Goal: Entertainment & Leisure: Browse casually

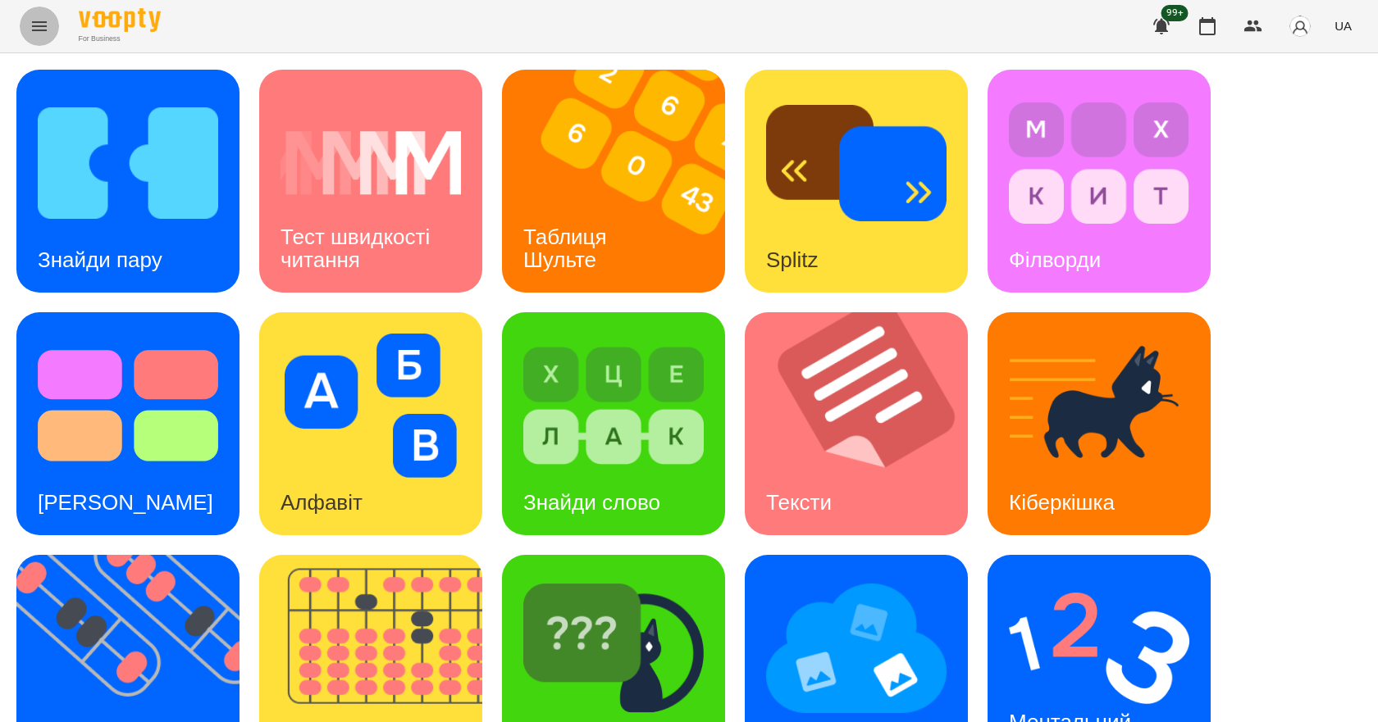
click at [43, 28] on icon "Menu" at bounding box center [40, 26] width 20 height 20
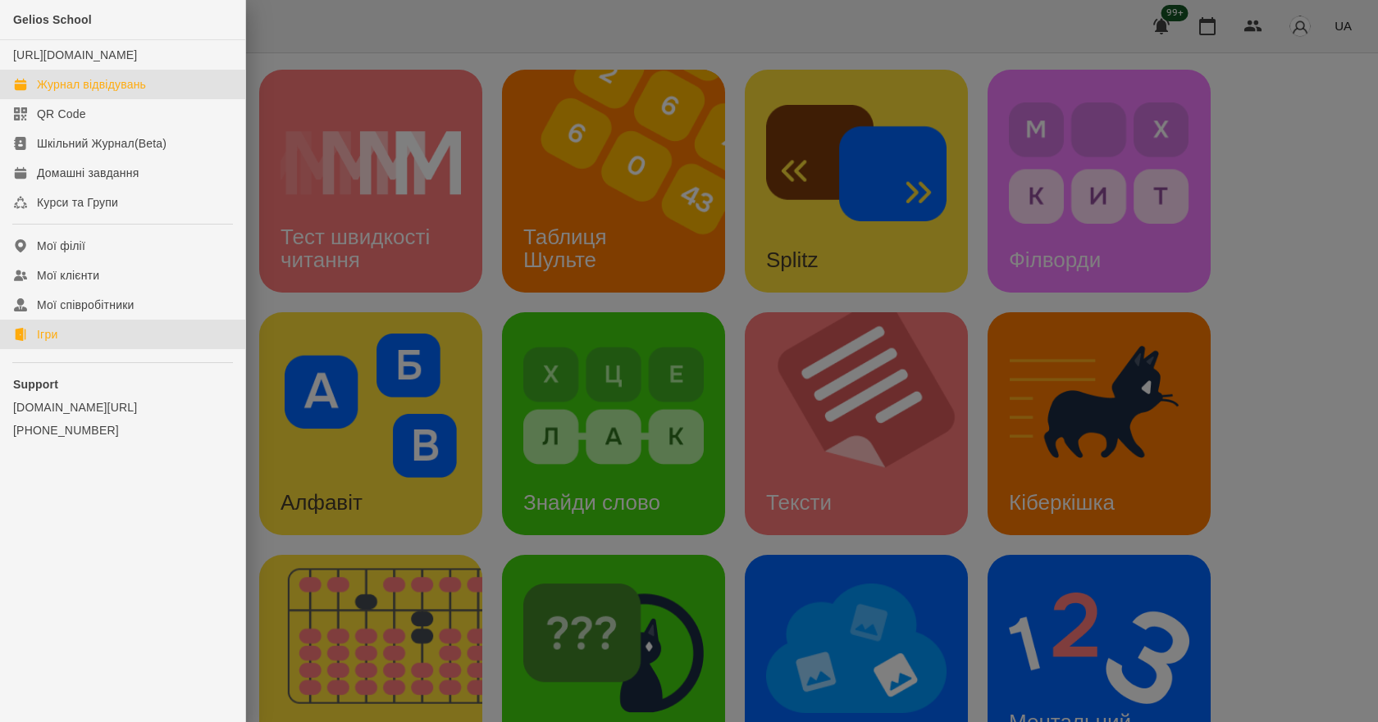
click at [185, 99] on link "Журнал відвідувань" at bounding box center [122, 85] width 245 height 30
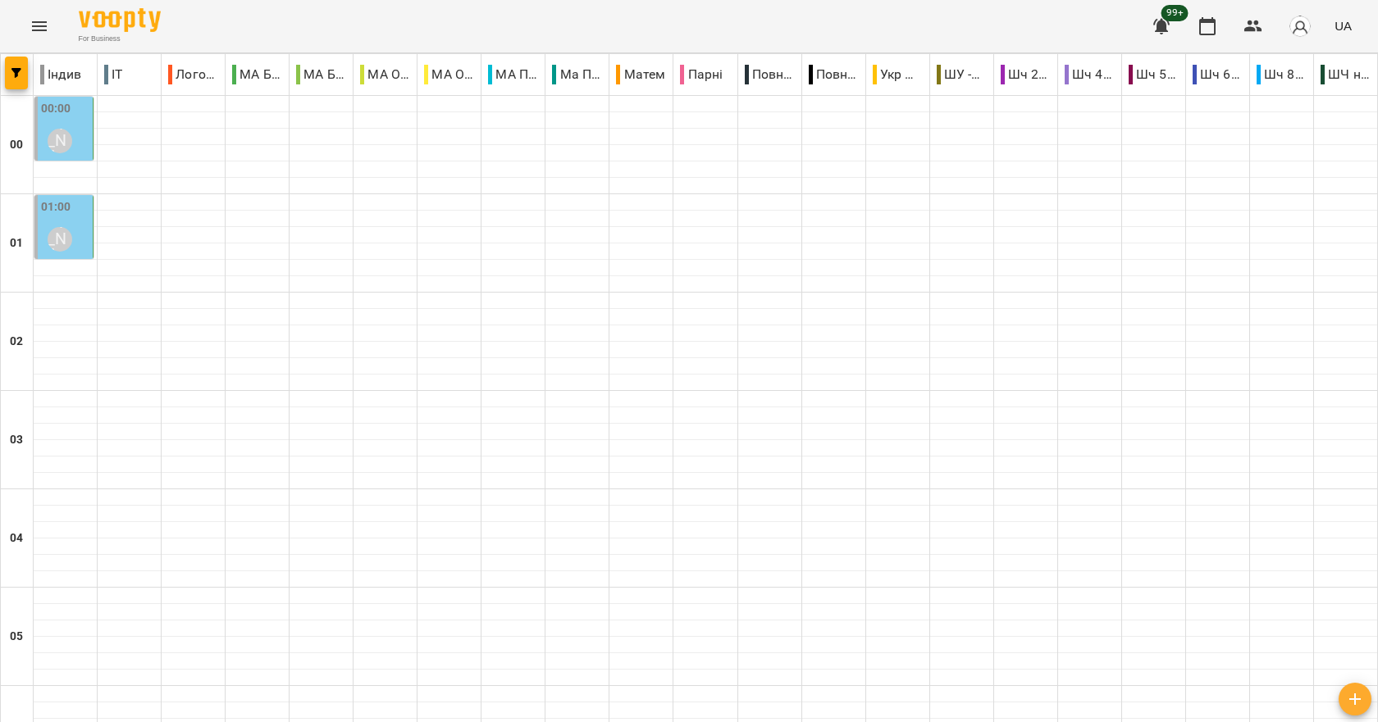
click at [81, 231] on div "01:00 [PERSON_NAME]" at bounding box center [65, 228] width 48 height 60
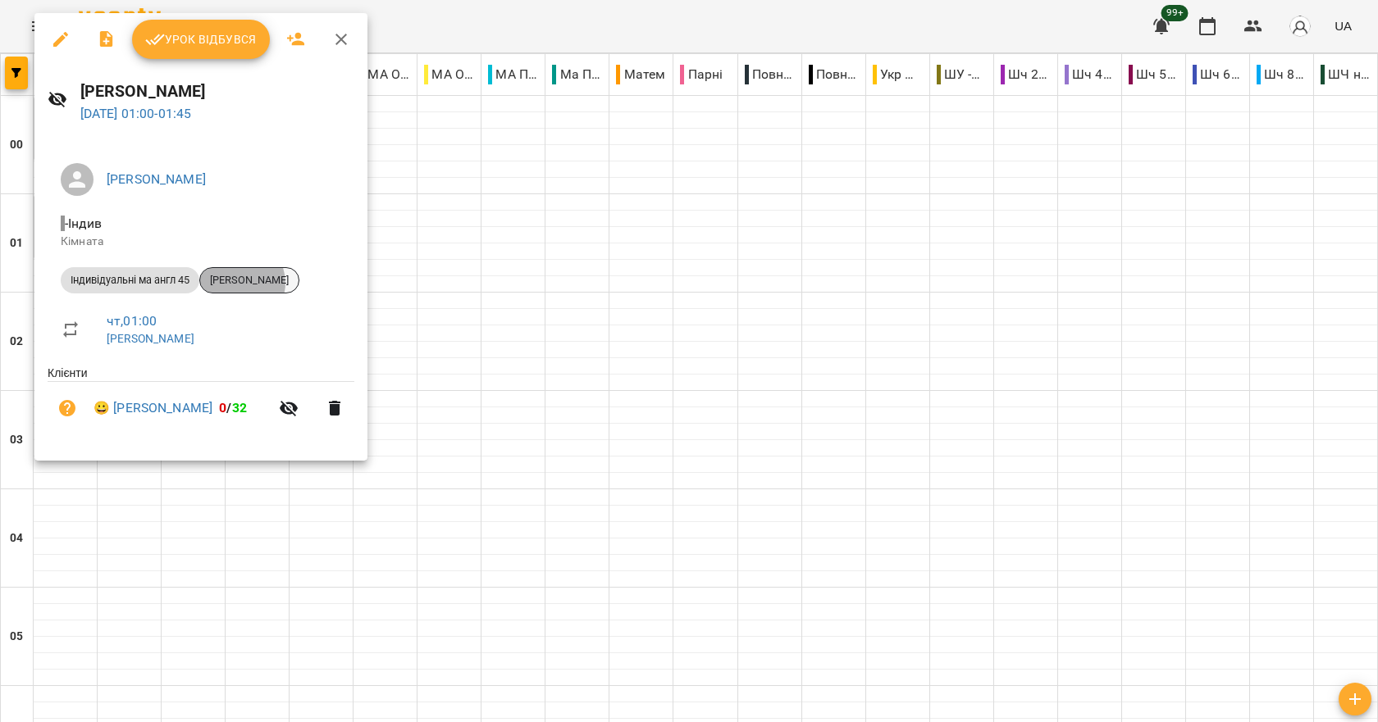
click at [241, 283] on span "[PERSON_NAME]" at bounding box center [249, 280] width 98 height 15
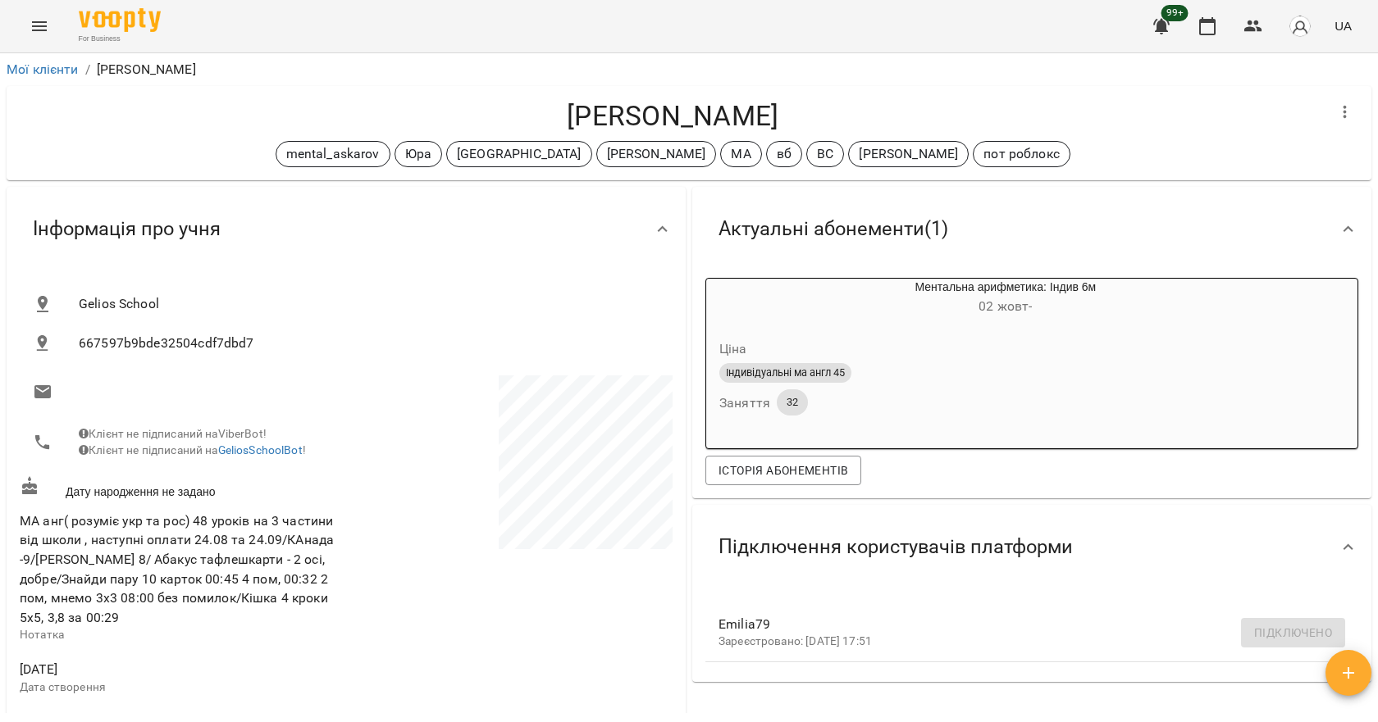
click at [41, 35] on icon "Menu" at bounding box center [40, 26] width 20 height 20
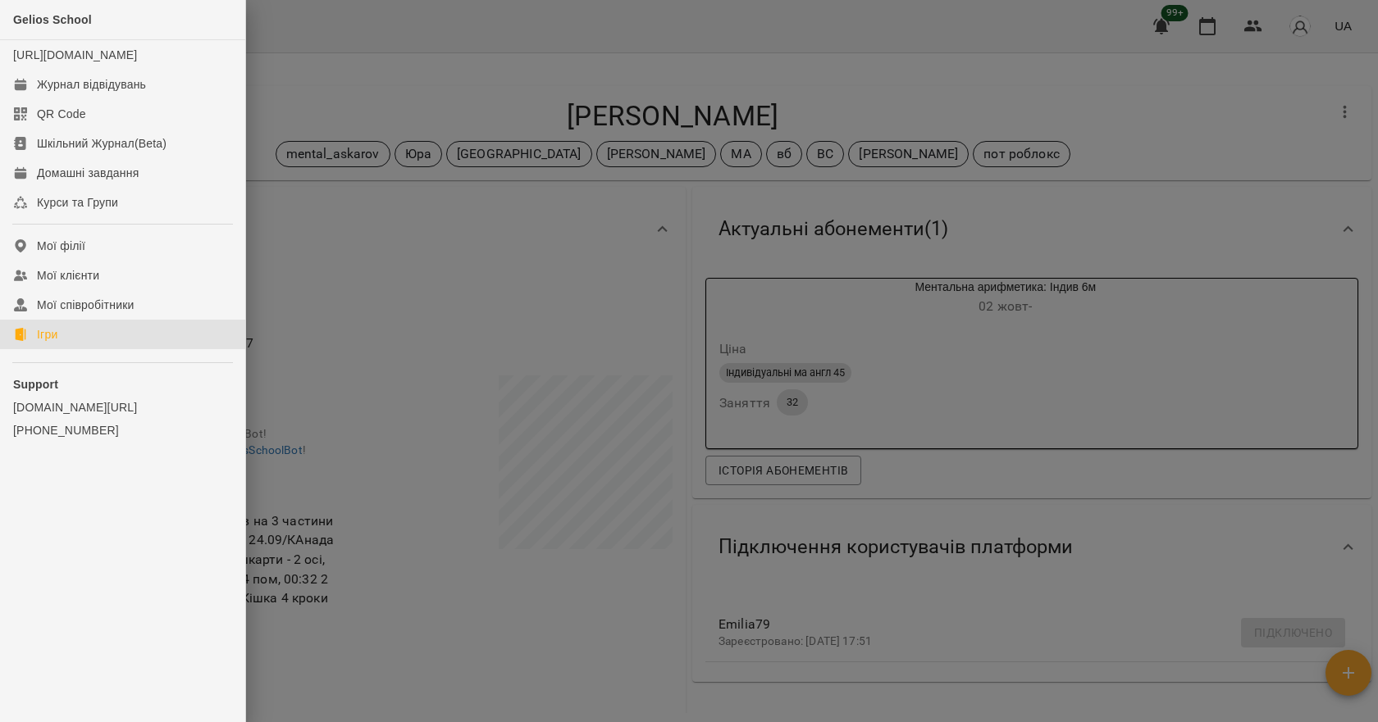
click at [62, 349] on link "Ігри" at bounding box center [122, 335] width 245 height 30
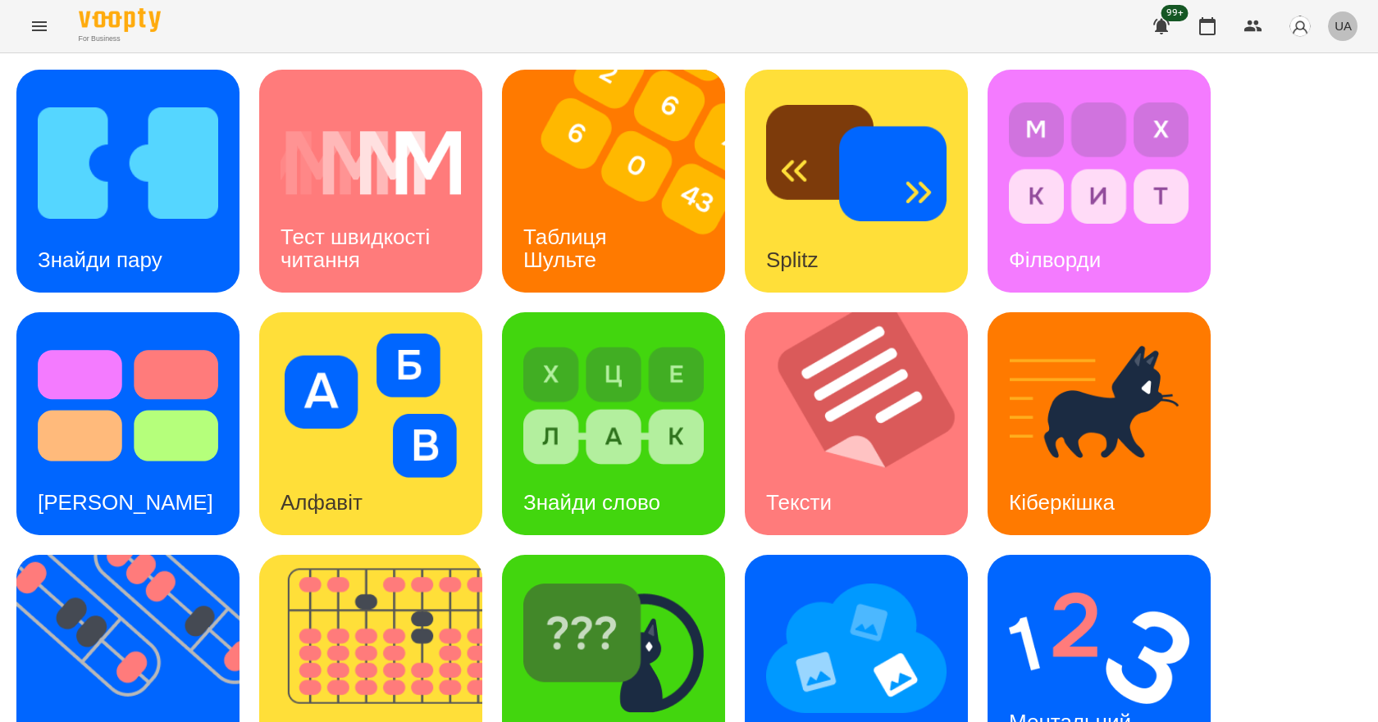
click at [1346, 30] on span "UA" at bounding box center [1342, 25] width 17 height 17
click at [1315, 62] on div "English" at bounding box center [1312, 63] width 84 height 30
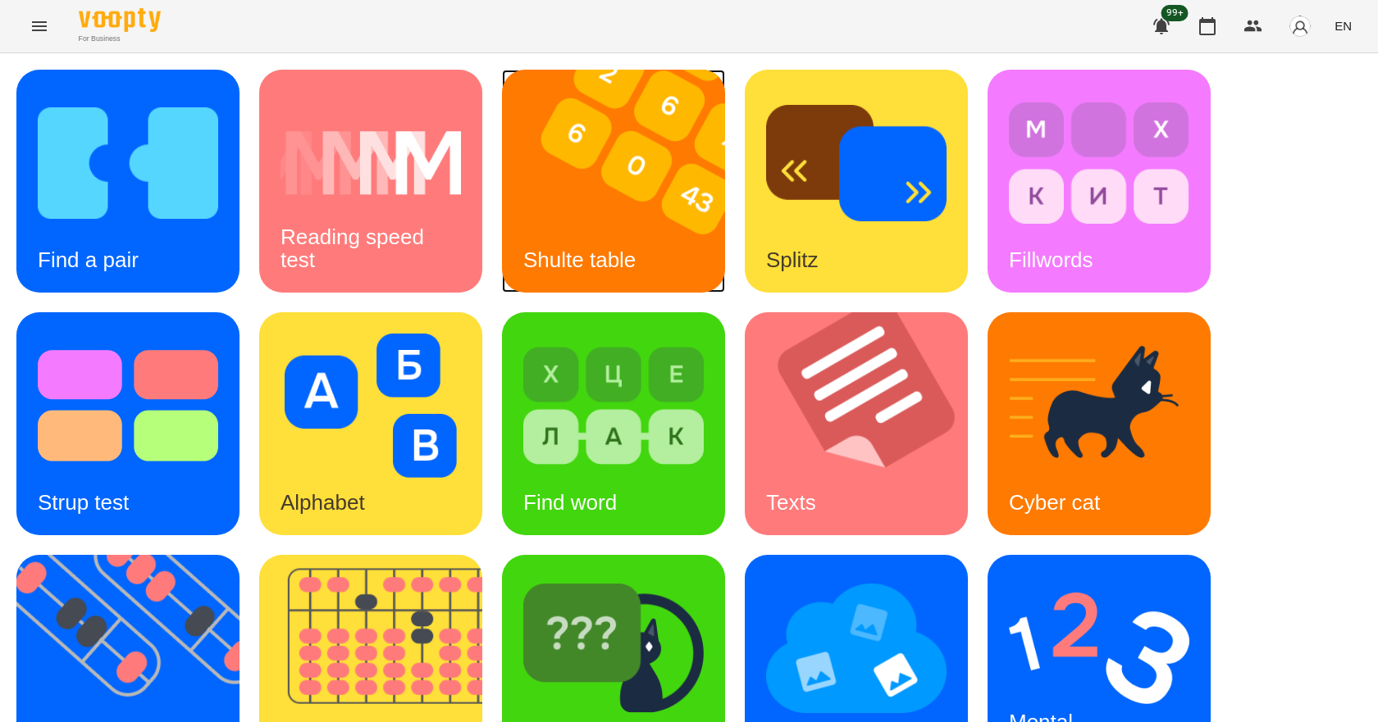
click at [604, 192] on img at bounding box center [624, 181] width 244 height 223
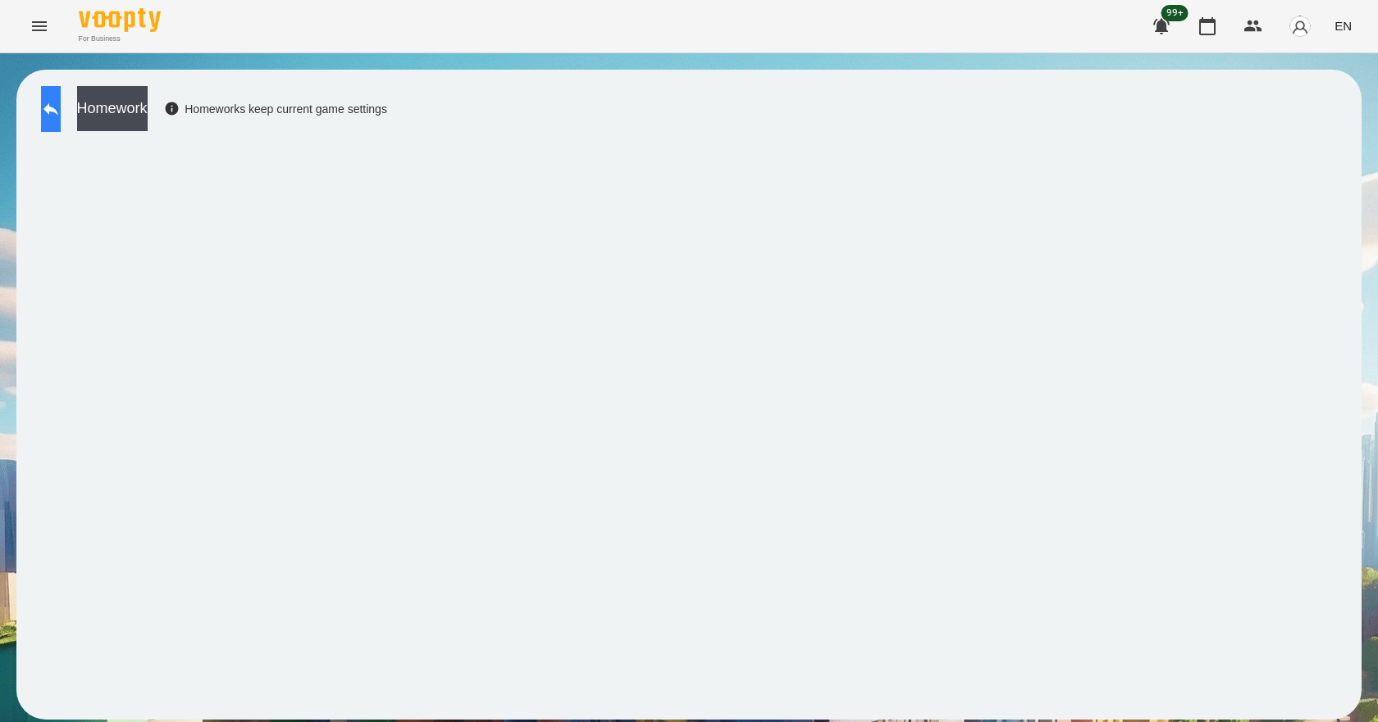
click at [61, 115] on icon at bounding box center [51, 109] width 20 height 20
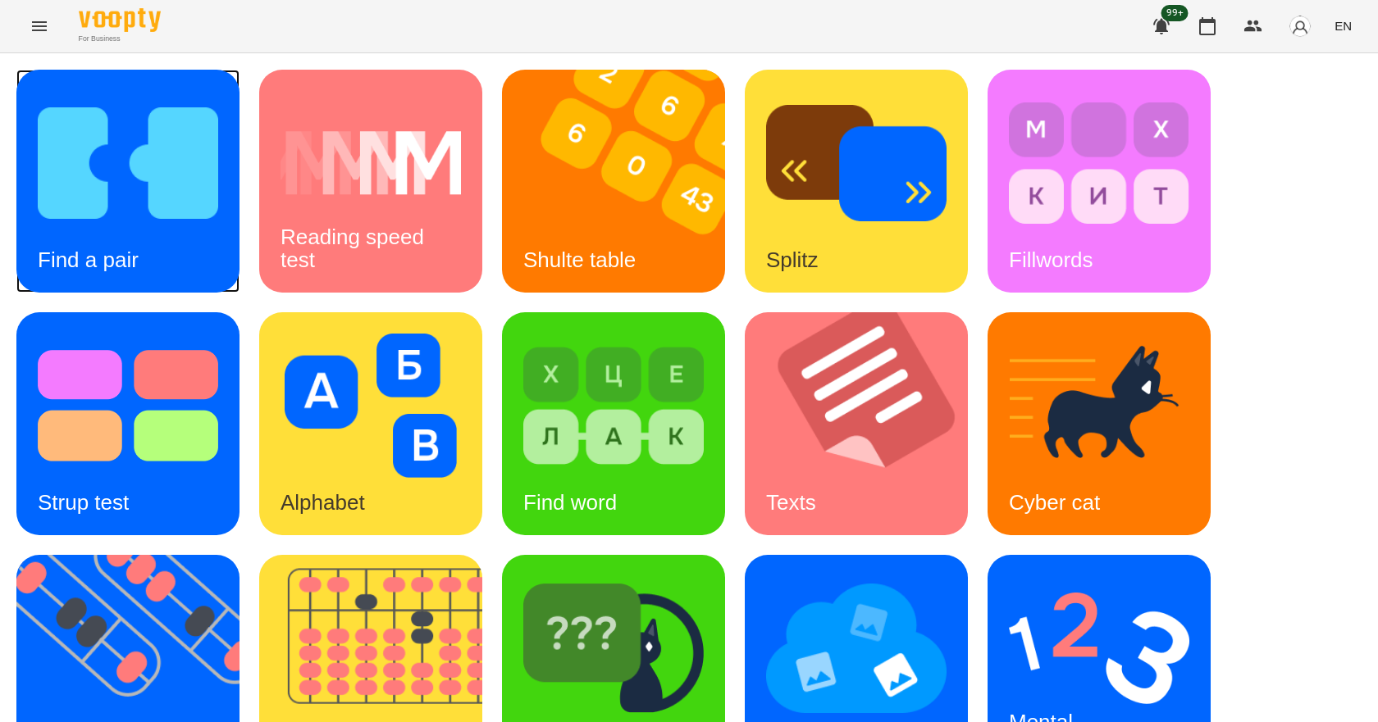
click at [137, 213] on img at bounding box center [128, 163] width 180 height 144
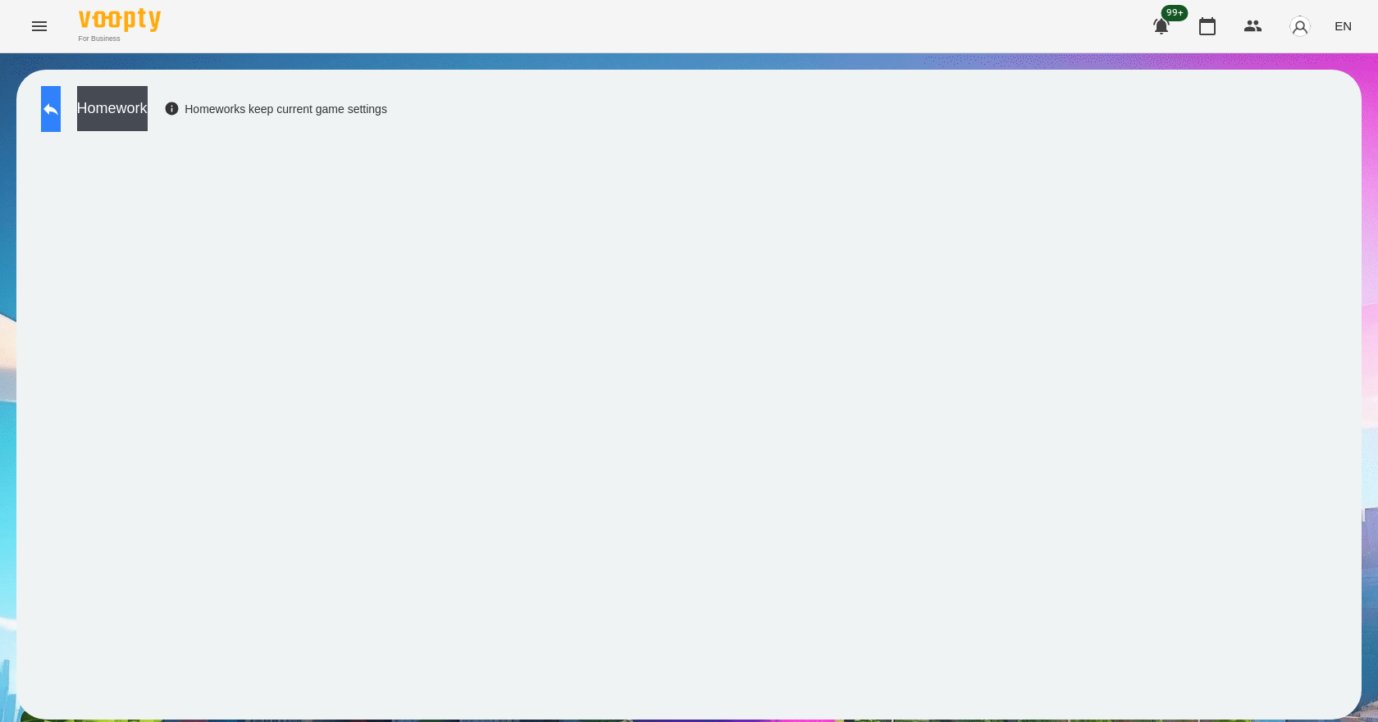
click at [61, 117] on icon at bounding box center [51, 109] width 20 height 20
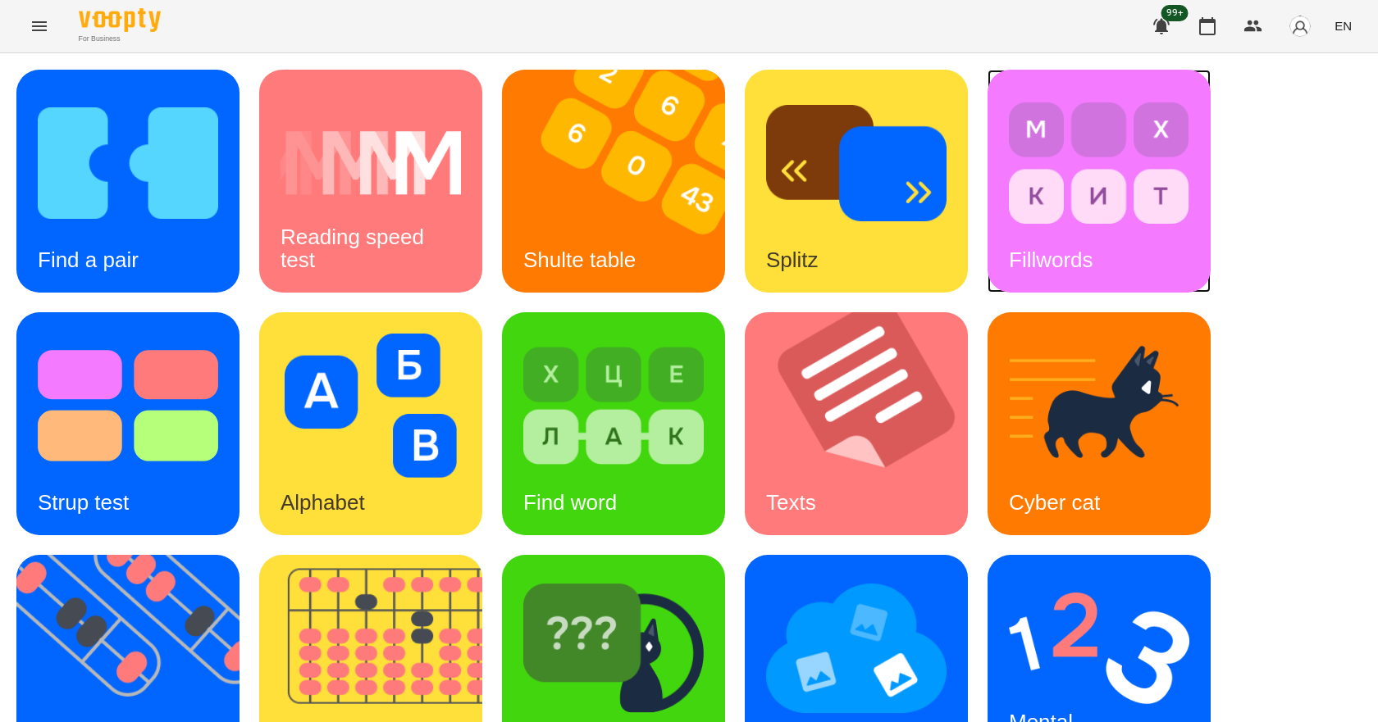
click at [1053, 235] on div "Fillwords" at bounding box center [1050, 260] width 127 height 65
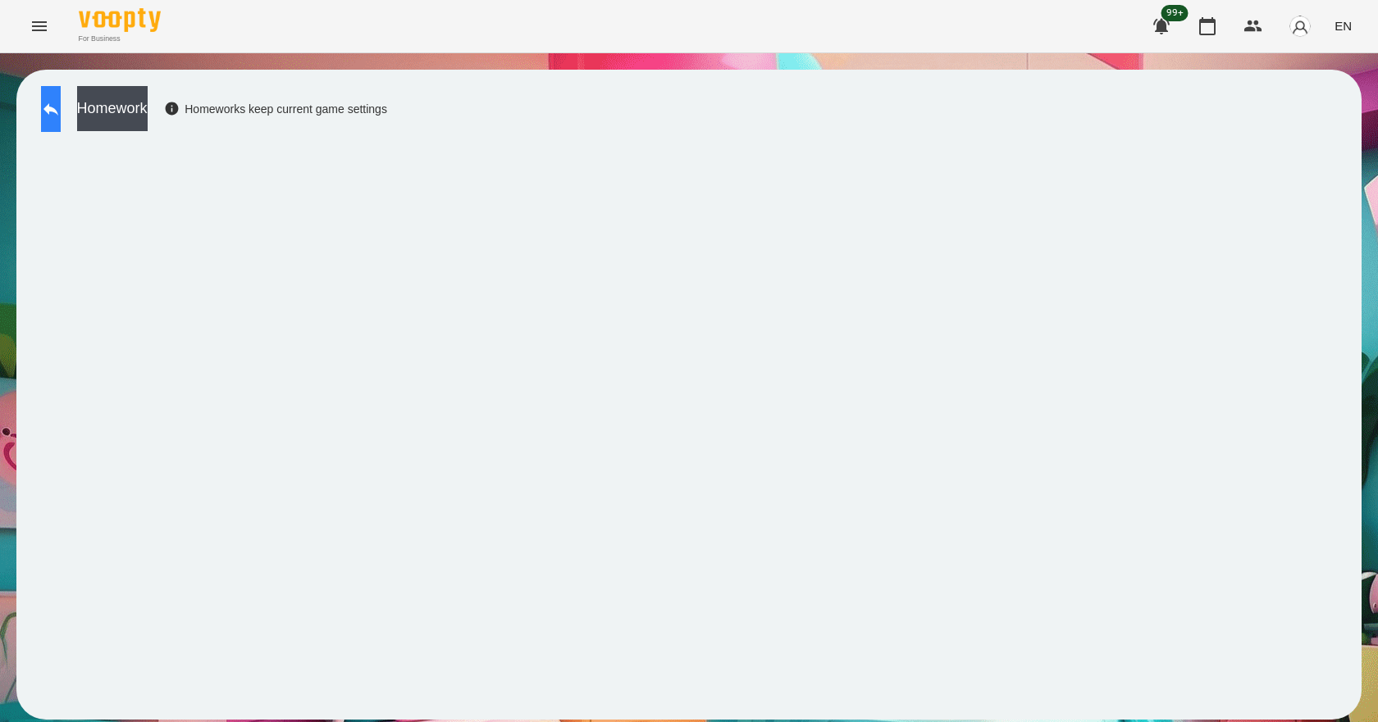
click at [61, 116] on button at bounding box center [51, 109] width 20 height 46
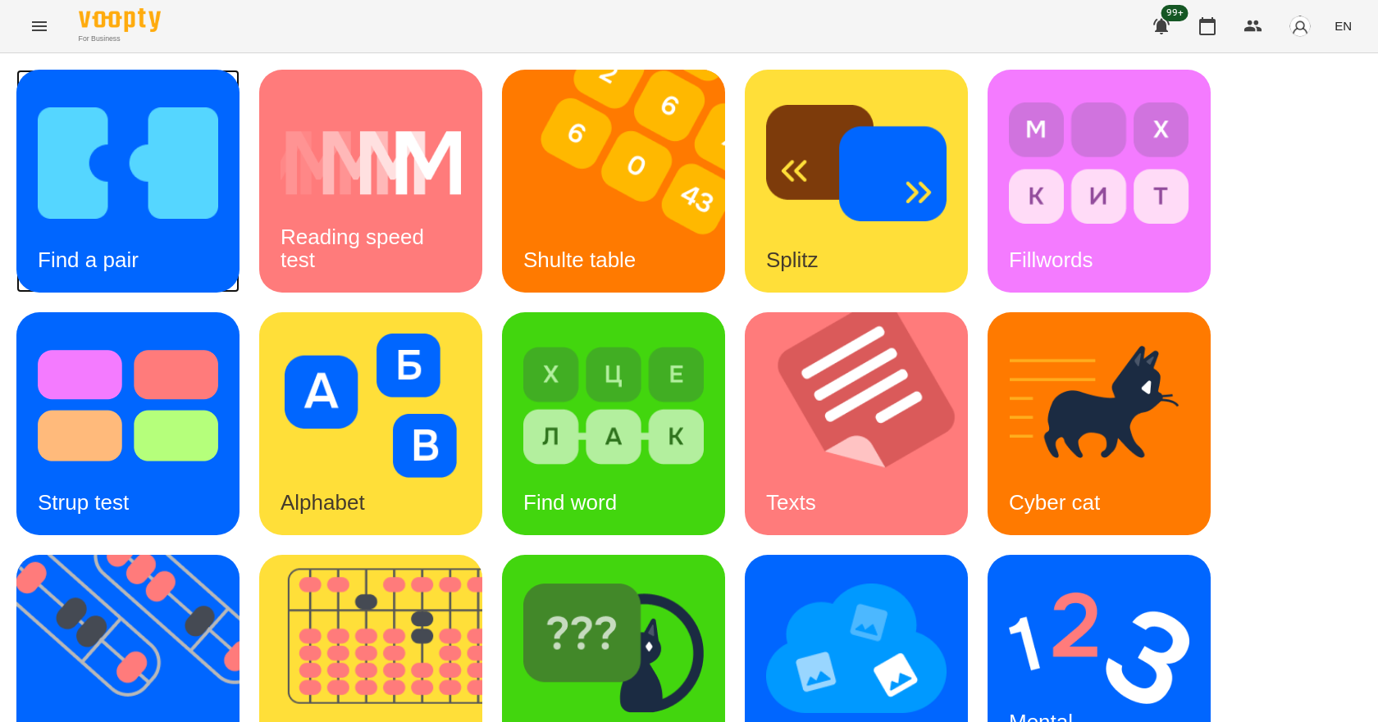
click at [193, 253] on div "Find a pair" at bounding box center [127, 181] width 223 height 223
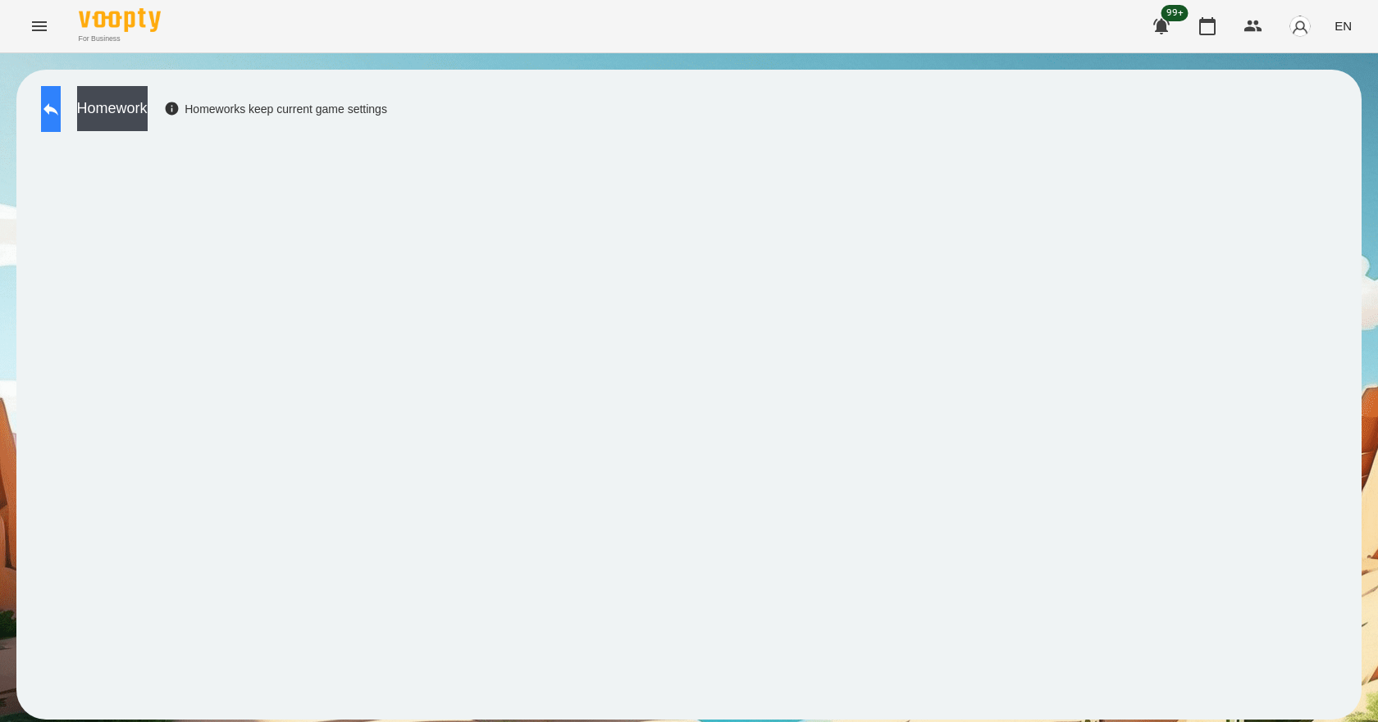
click at [57, 107] on button at bounding box center [51, 109] width 20 height 46
